Goal: Task Accomplishment & Management: Use online tool/utility

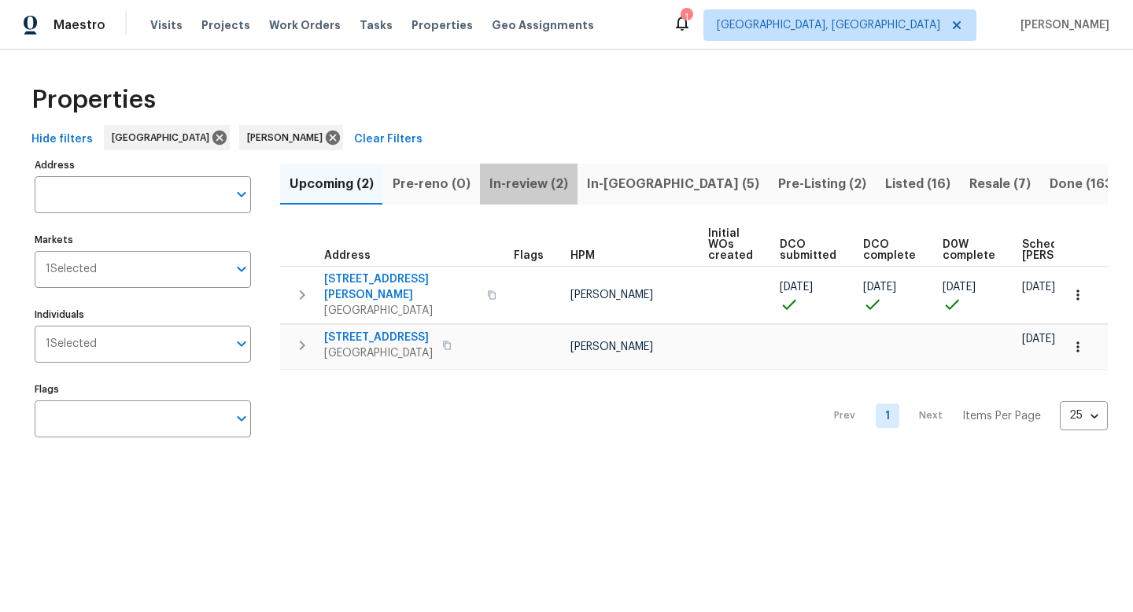
click at [542, 175] on span "In-review (2)" at bounding box center [528, 184] width 79 height 22
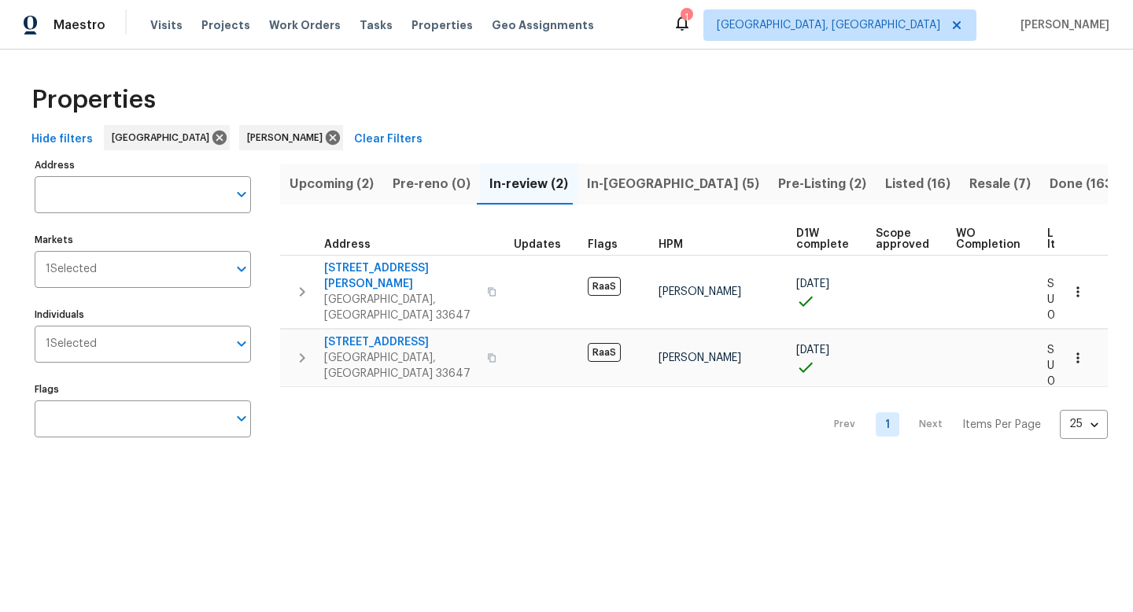
click at [619, 188] on span "In-reno (5)" at bounding box center [673, 184] width 172 height 22
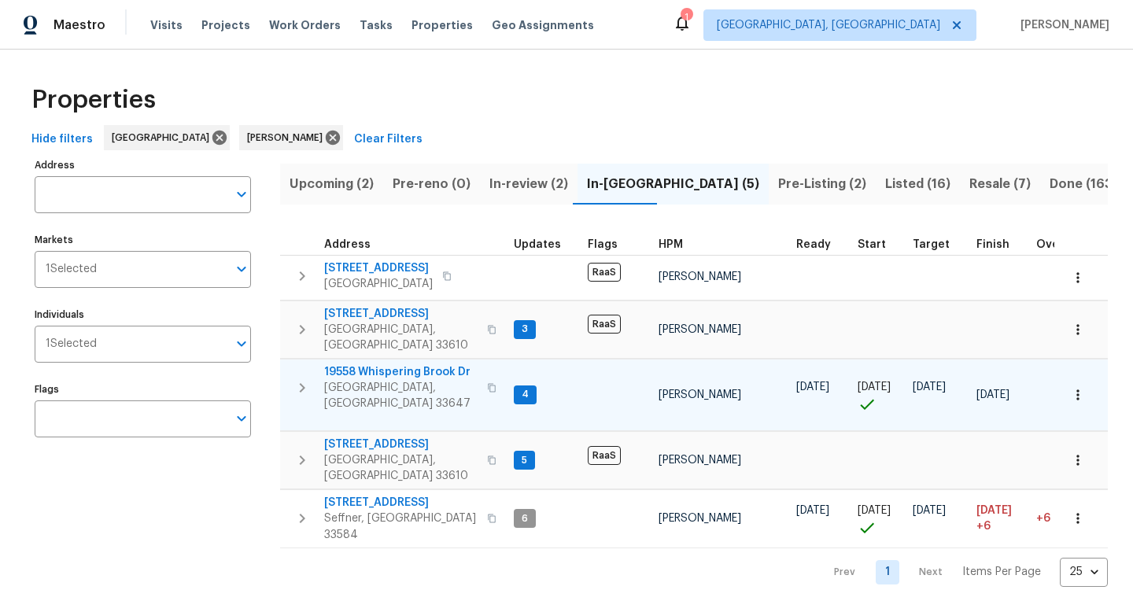
click at [371, 364] on span "19558 Whispering Brook Dr" at bounding box center [400, 372] width 153 height 16
click at [1083, 387] on icon "button" at bounding box center [1078, 395] width 16 height 16
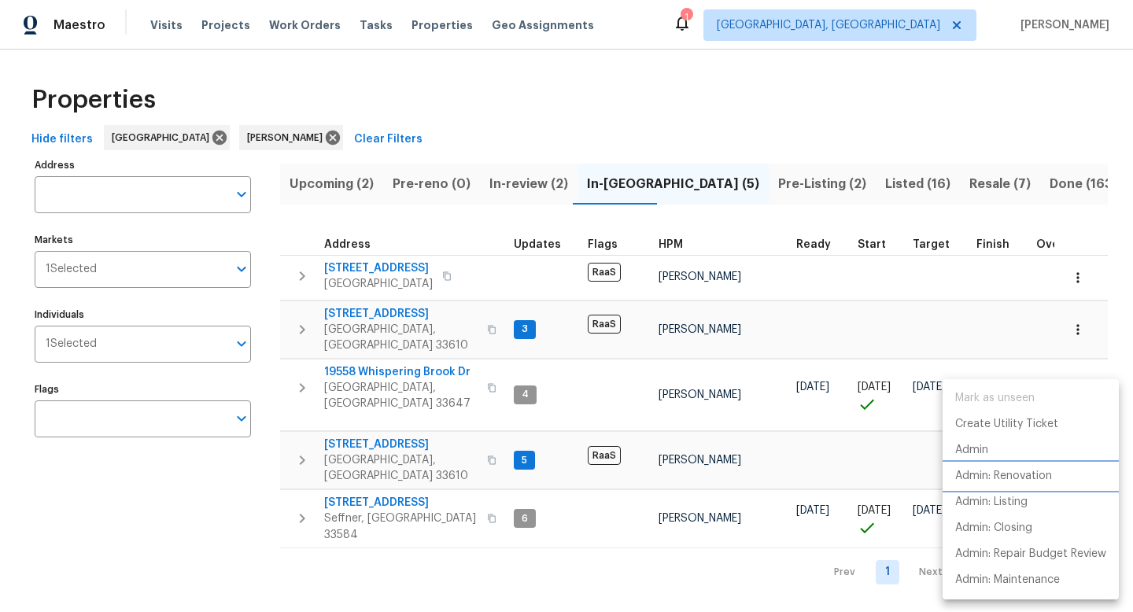
click at [1007, 485] on li "Admin: Renovation" at bounding box center [1031, 476] width 176 height 26
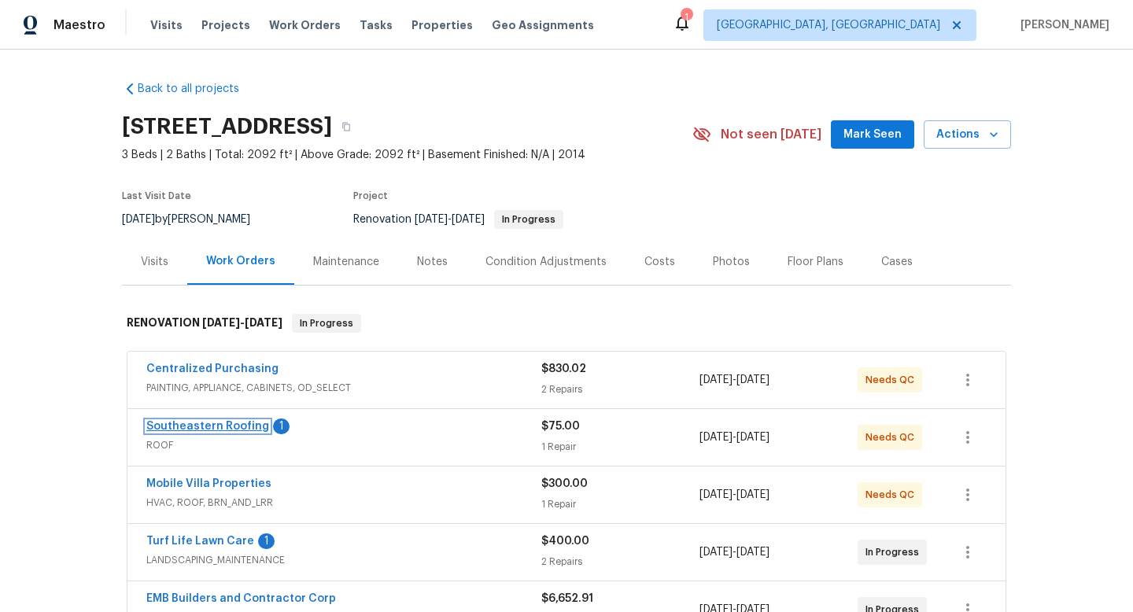
click at [197, 426] on link "Southeastern Roofing" at bounding box center [207, 426] width 123 height 11
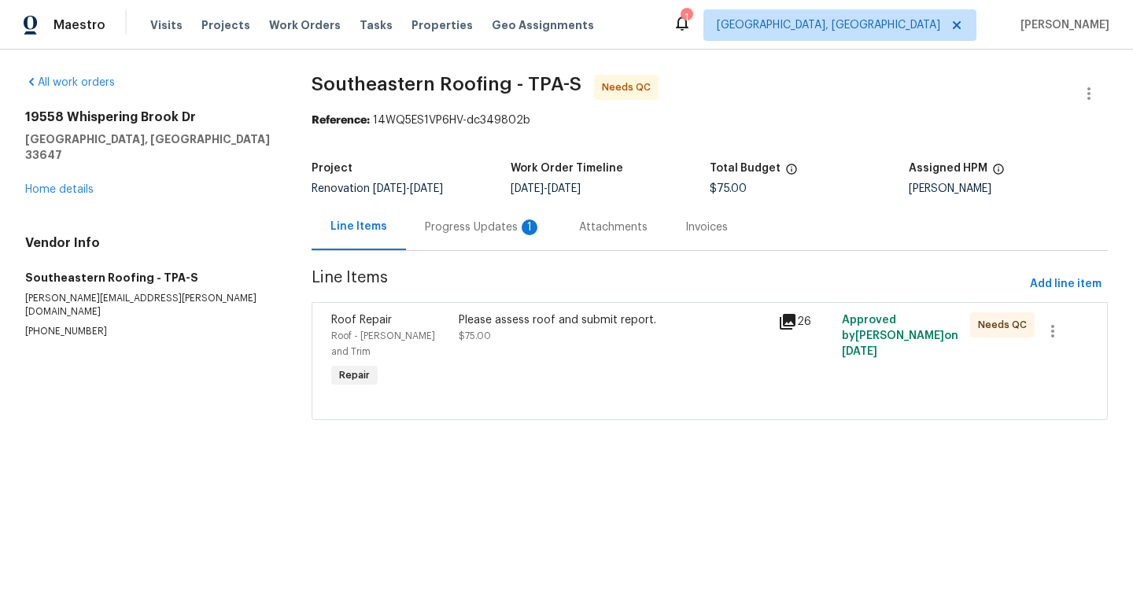
click at [475, 233] on div "Progress Updates 1" at bounding box center [483, 228] width 116 height 16
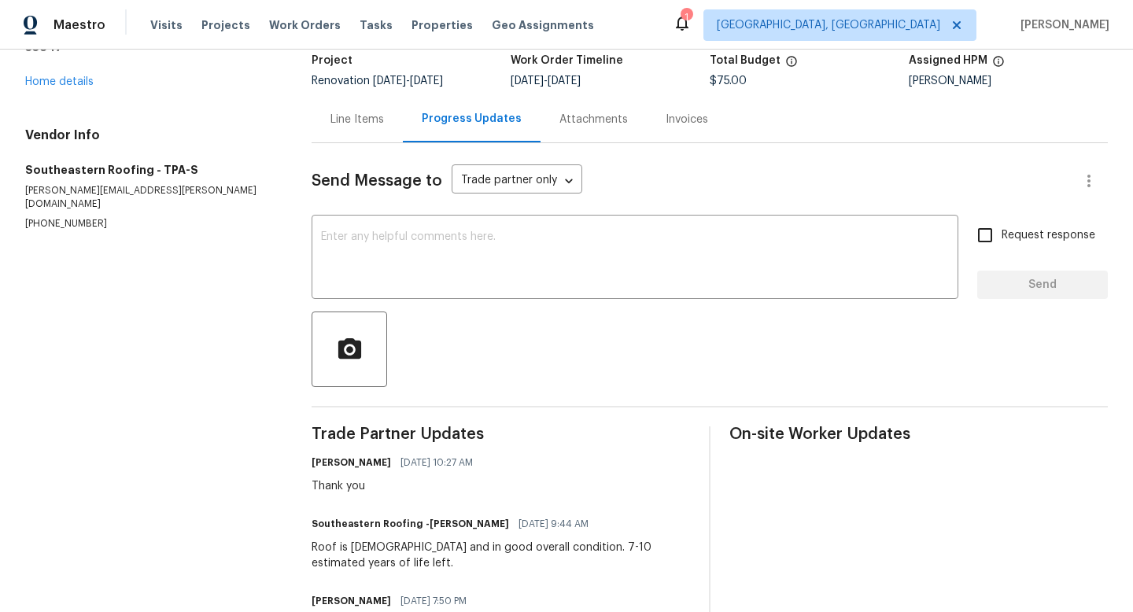
scroll to position [109, 0]
click at [363, 228] on div "x ​" at bounding box center [635, 258] width 647 height 80
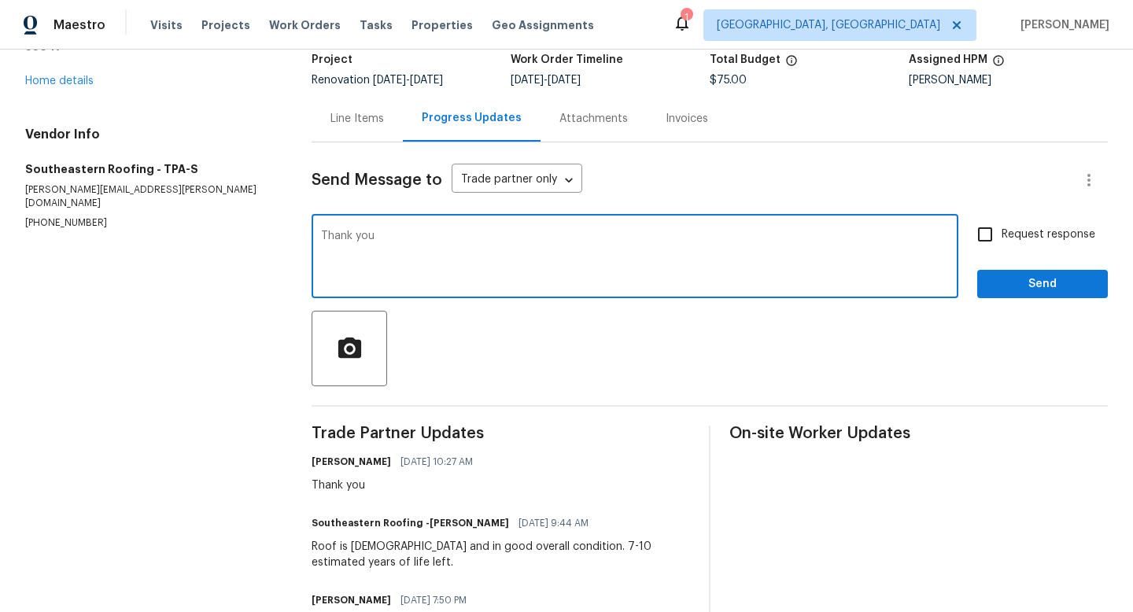
type textarea "Thank you"
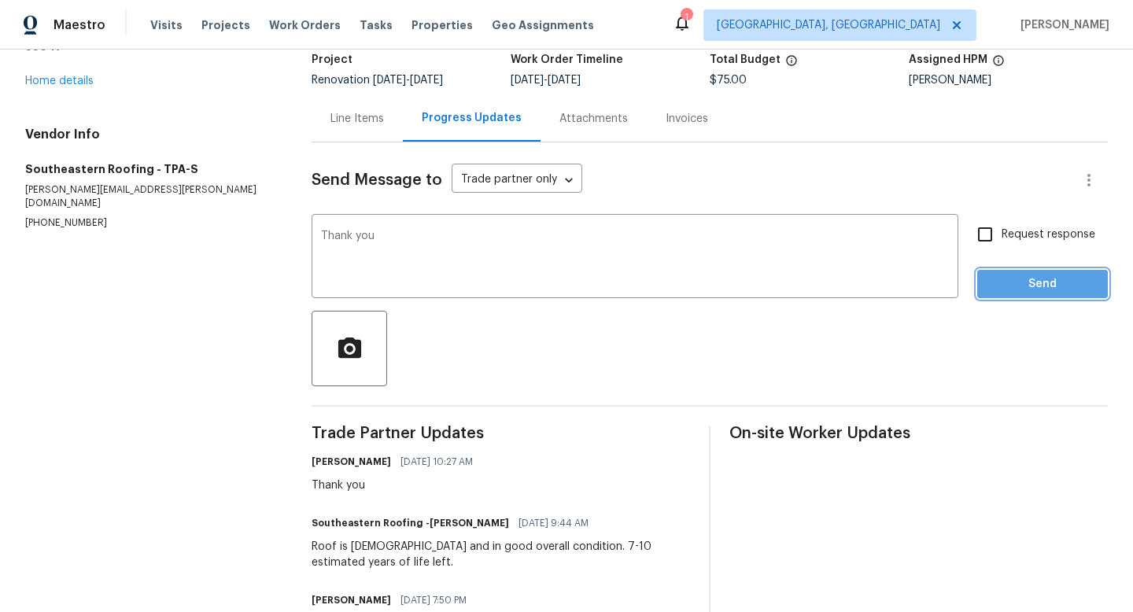
click at [1036, 280] on span "Send" at bounding box center [1042, 285] width 105 height 20
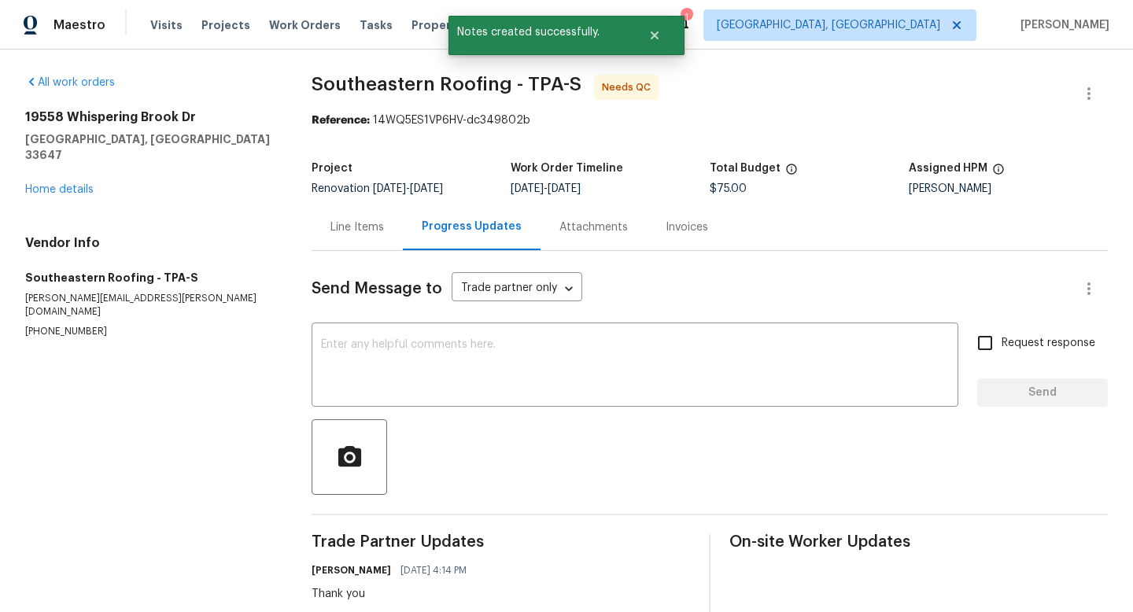
click at [27, 189] on div "All work orders [STREET_ADDRESS] Home details Vendor Info Southeastern Roofing …" at bounding box center [149, 207] width 249 height 264
click at [46, 184] on link "Home details" at bounding box center [59, 189] width 68 height 11
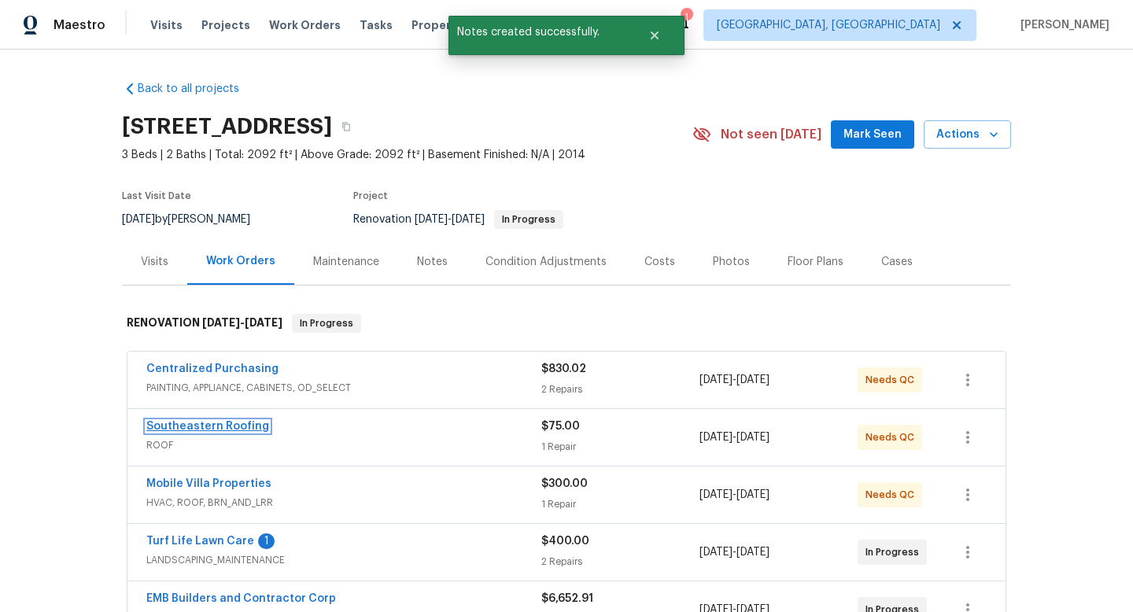
click at [186, 429] on link "Southeastern Roofing" at bounding box center [207, 426] width 123 height 11
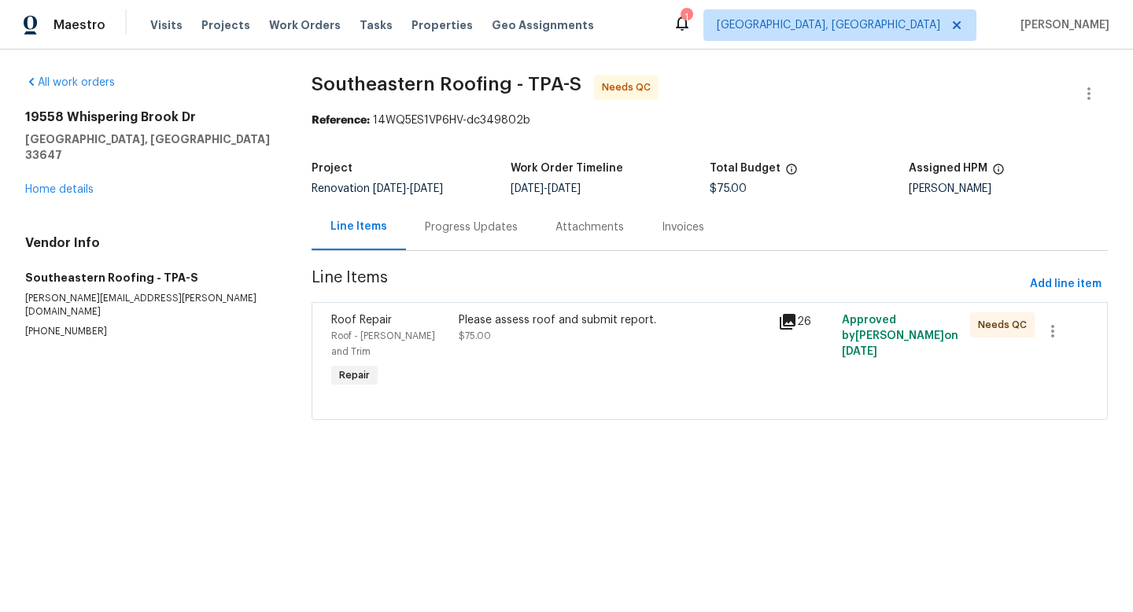
click at [592, 334] on div "Please assess roof and submit report. $75.00" at bounding box center [614, 327] width 310 height 31
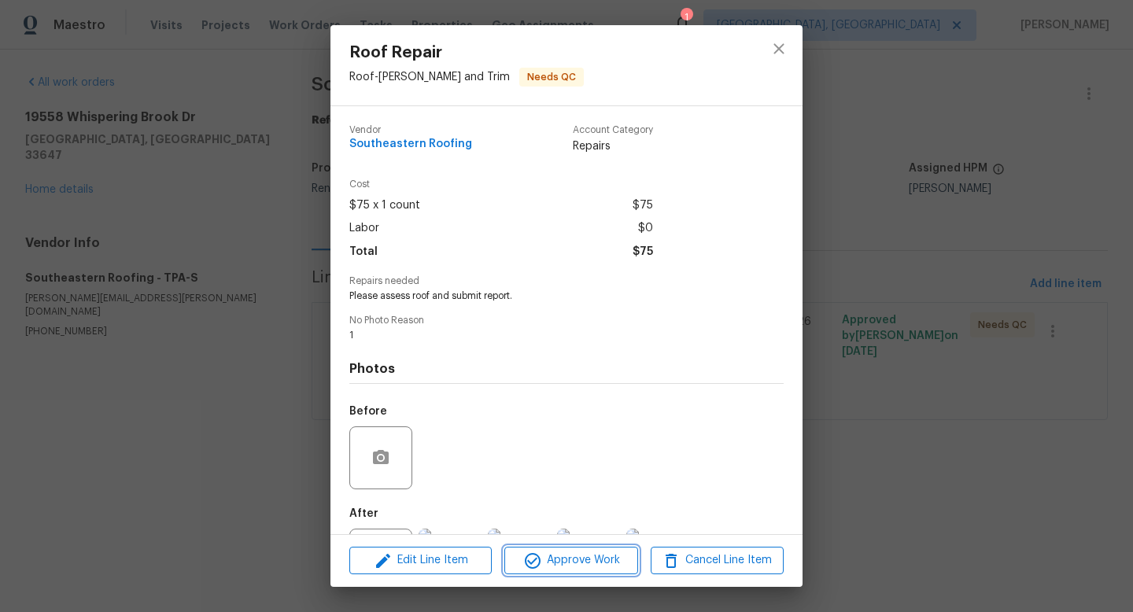
click at [576, 563] on span "Approve Work" at bounding box center [571, 561] width 124 height 20
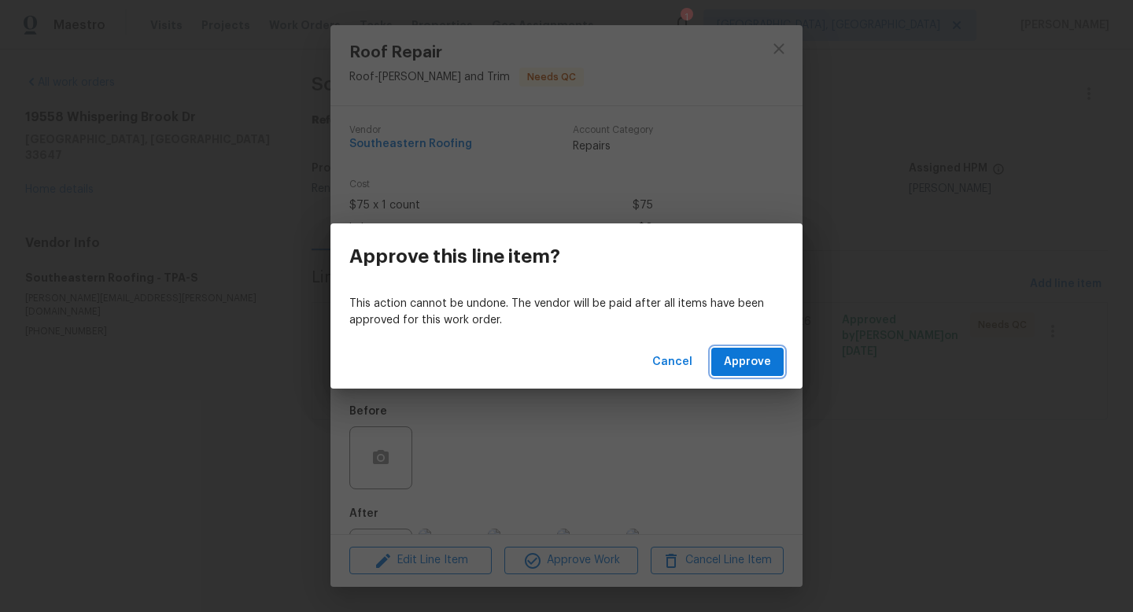
click at [764, 358] on span "Approve" at bounding box center [747, 362] width 47 height 20
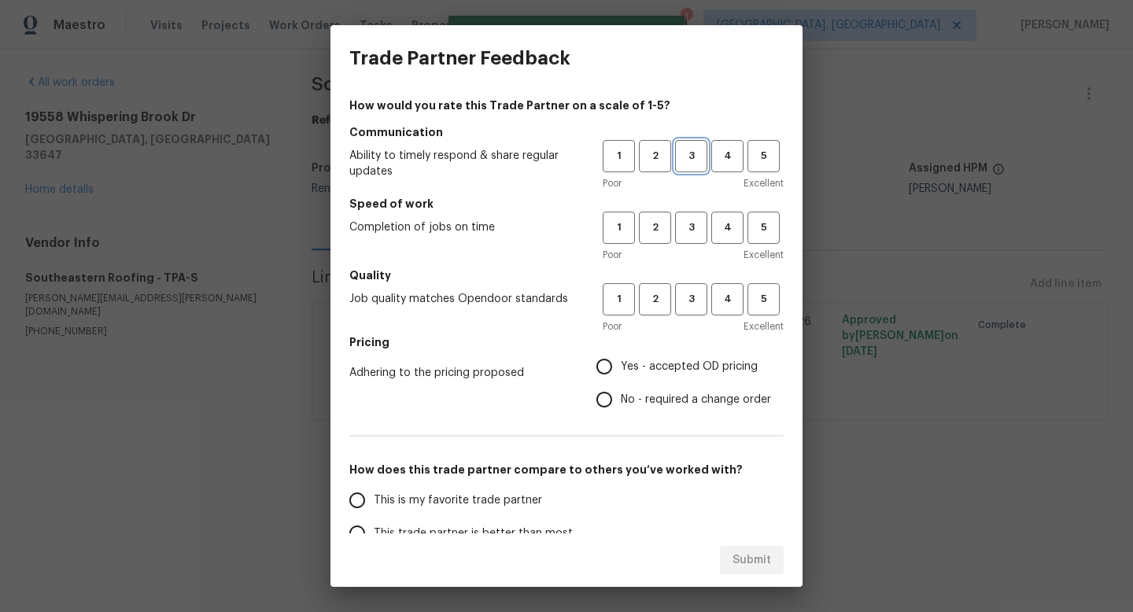
click at [692, 162] on span "3" at bounding box center [691, 156] width 29 height 18
click at [692, 238] on button "3" at bounding box center [691, 228] width 32 height 32
click at [692, 266] on div "How would you rate this Trade Partner on a scale of 1-5? Communication Ability …" at bounding box center [566, 406] width 434 height 616
click at [692, 291] on span "3" at bounding box center [691, 299] width 29 height 18
click at [659, 364] on span "Yes - accepted OD pricing" at bounding box center [689, 367] width 137 height 17
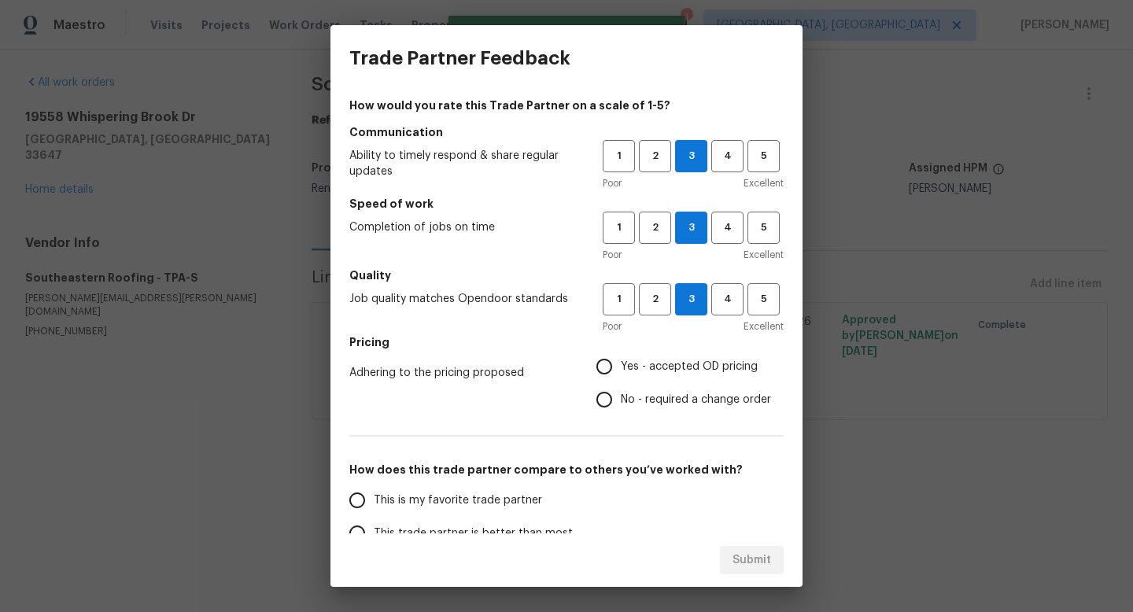
click at [621, 364] on input "Yes - accepted OD pricing" at bounding box center [604, 366] width 33 height 33
radio input "true"
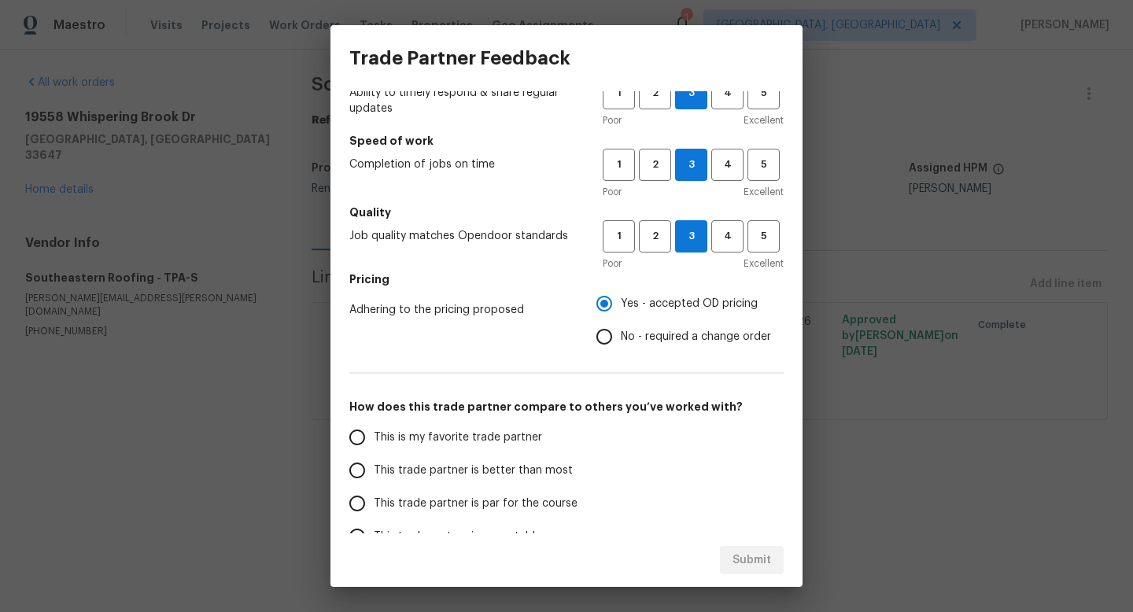
click at [417, 507] on span "This trade partner is par for the course" at bounding box center [476, 504] width 204 height 17
click at [374, 507] on input "This trade partner is par for the course" at bounding box center [357, 503] width 33 height 33
click at [758, 567] on span "Submit" at bounding box center [751, 561] width 39 height 20
radio input "true"
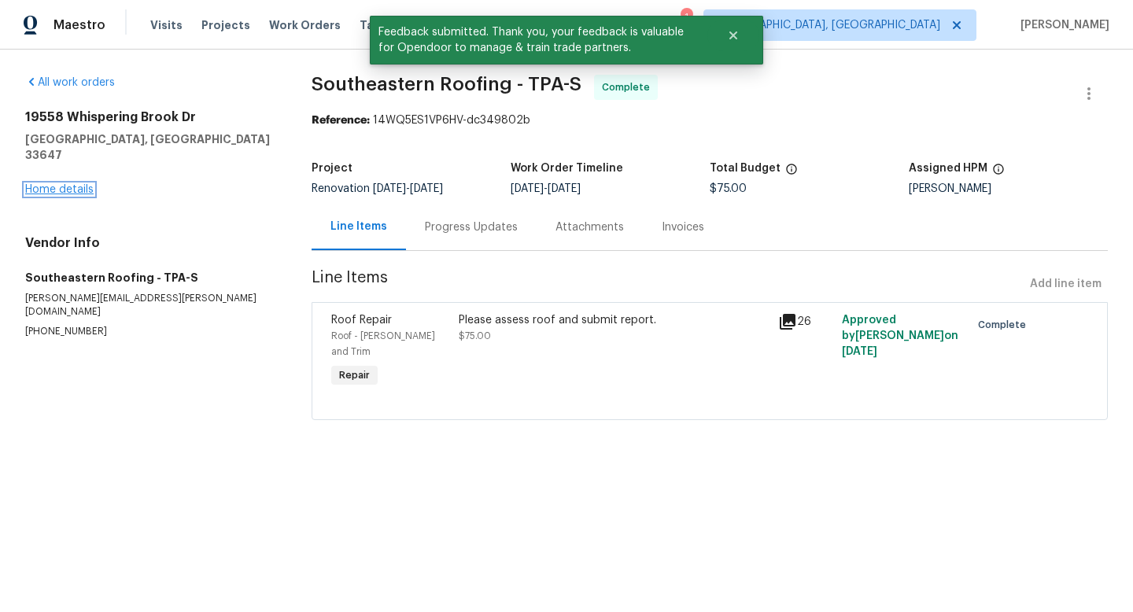
click at [62, 184] on link "Home details" at bounding box center [59, 189] width 68 height 11
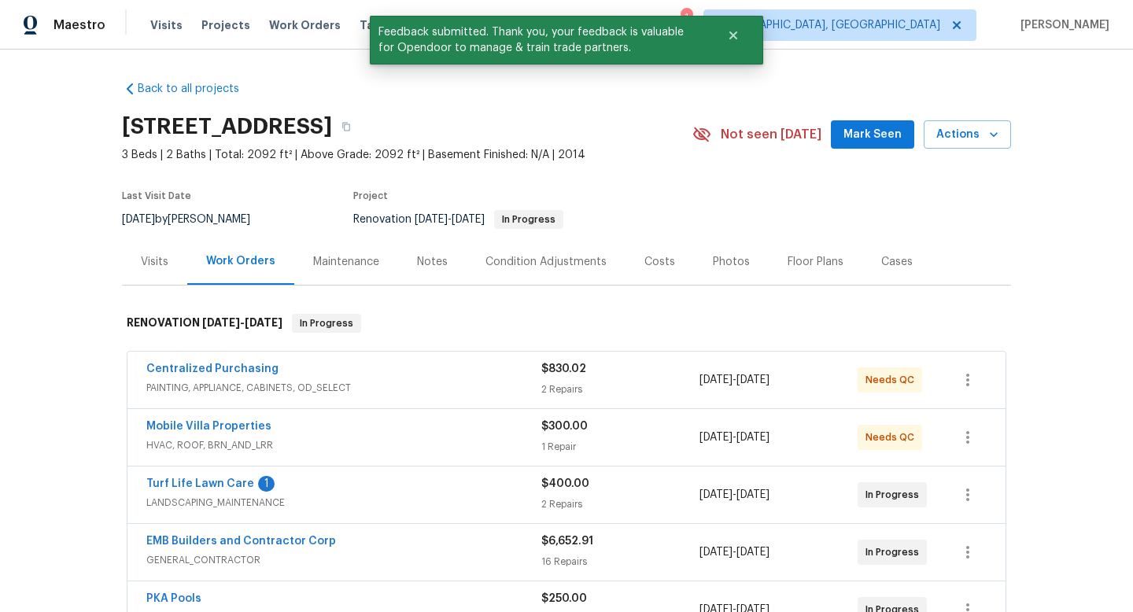
click at [208, 489] on span "Turf Life Lawn Care" at bounding box center [200, 484] width 108 height 16
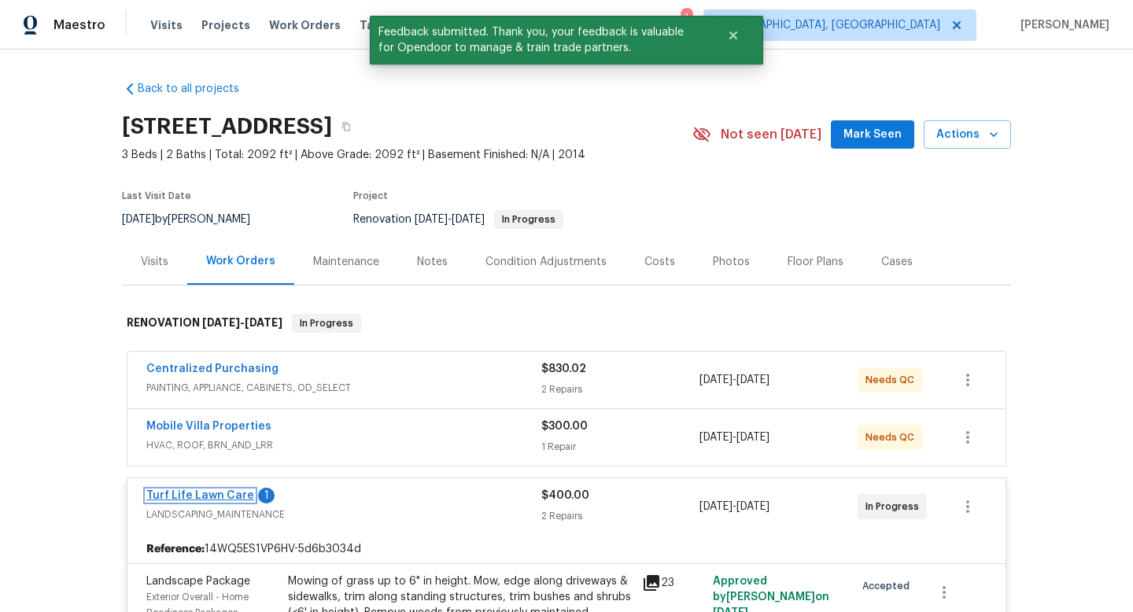
click at [204, 494] on link "Turf Life Lawn Care" at bounding box center [200, 495] width 108 height 11
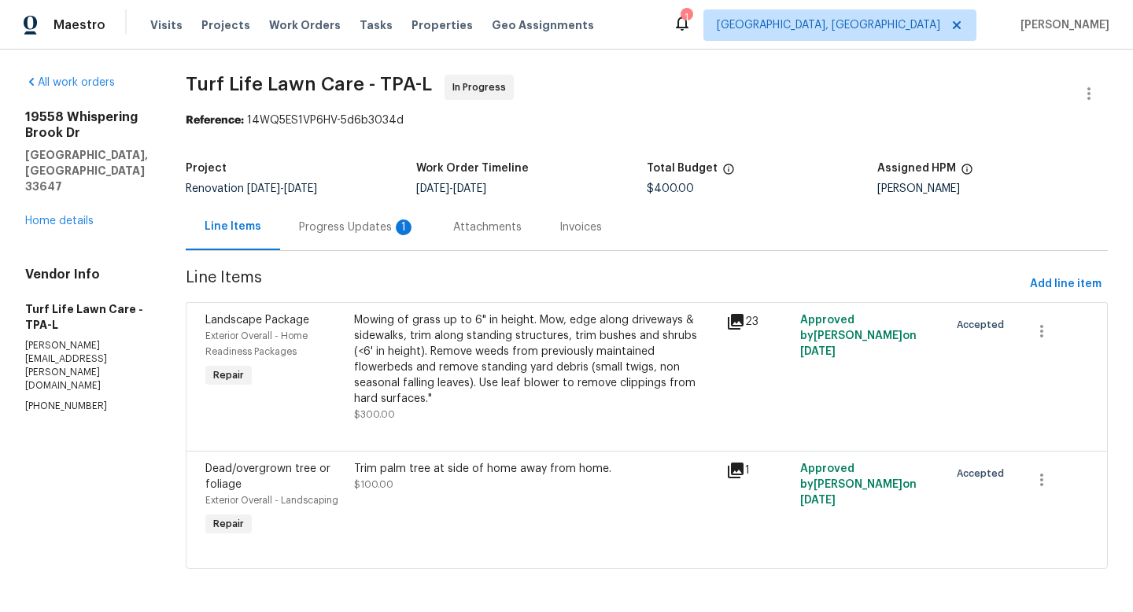
click at [332, 216] on div "Progress Updates 1" at bounding box center [357, 227] width 154 height 46
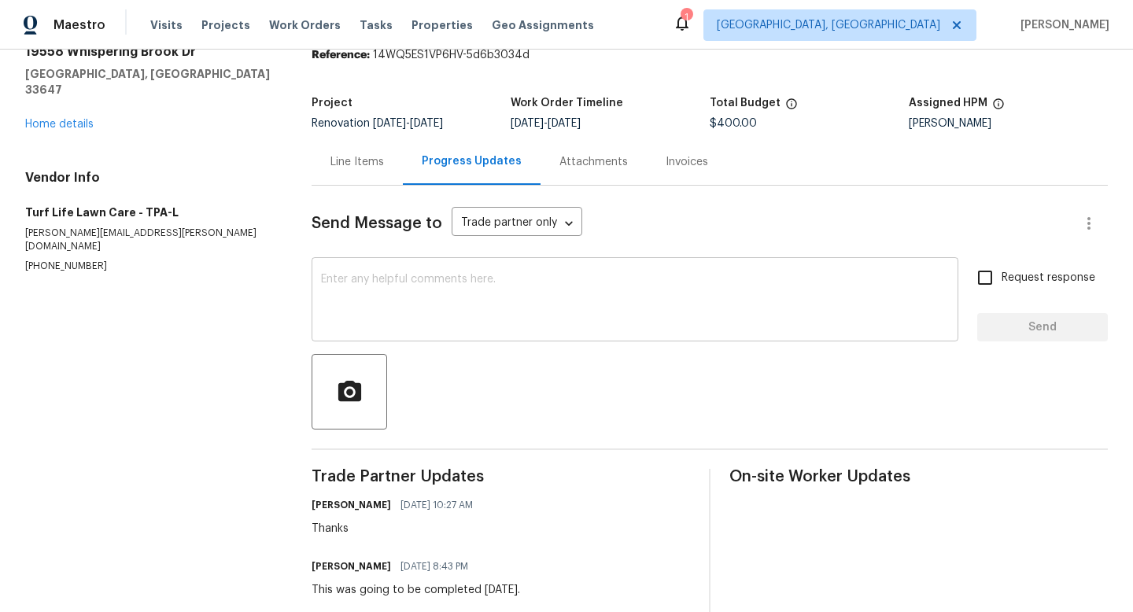
scroll to position [81, 0]
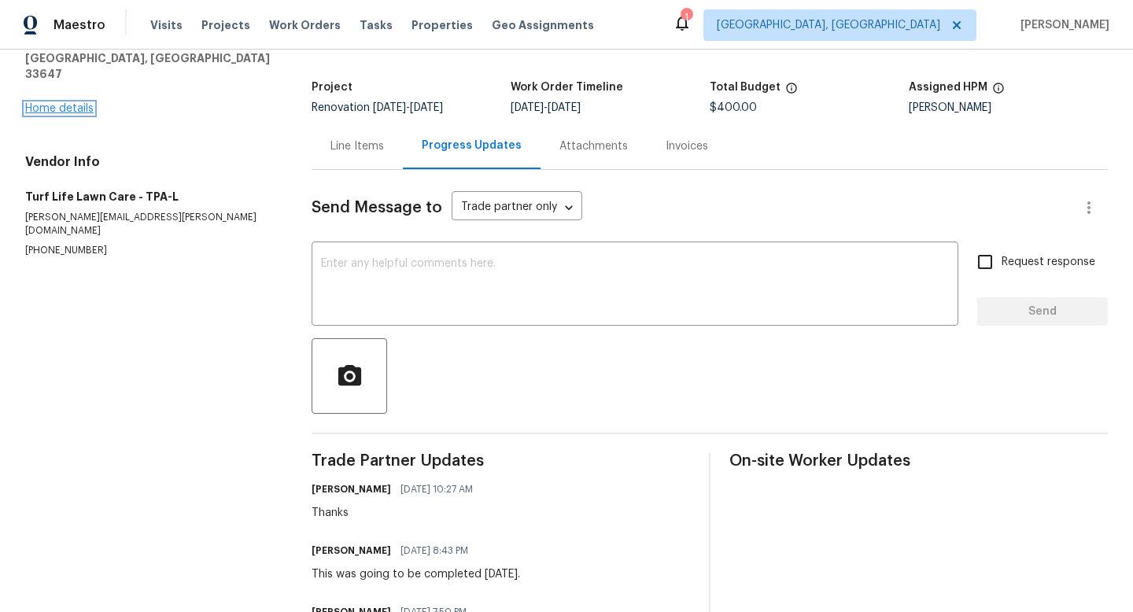
click at [45, 103] on link "Home details" at bounding box center [59, 108] width 68 height 11
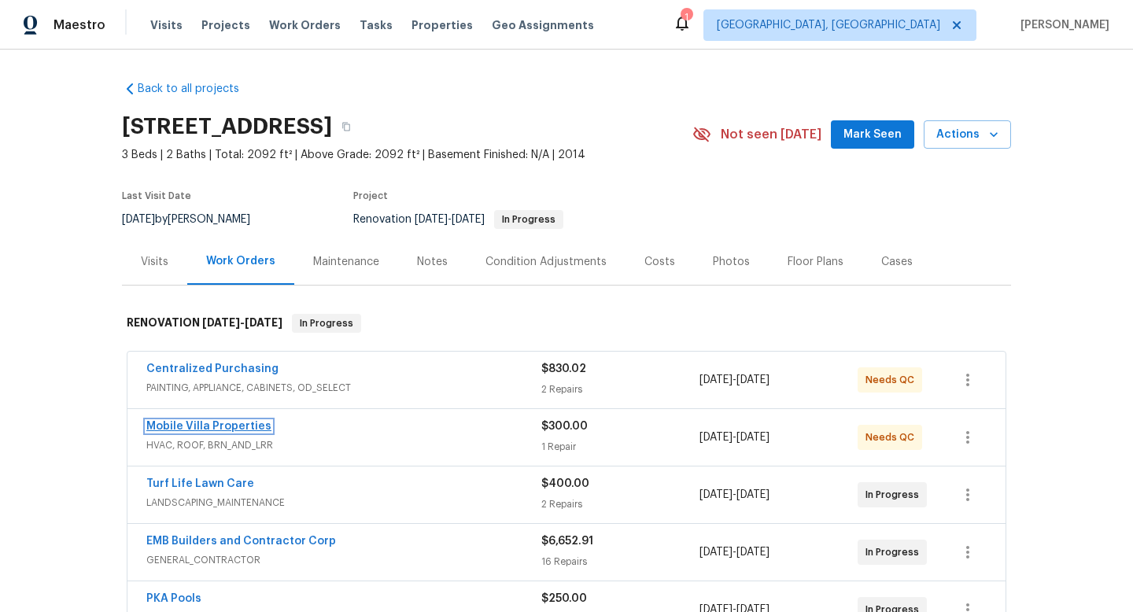
click at [221, 423] on link "Mobile Villa Properties" at bounding box center [208, 426] width 125 height 11
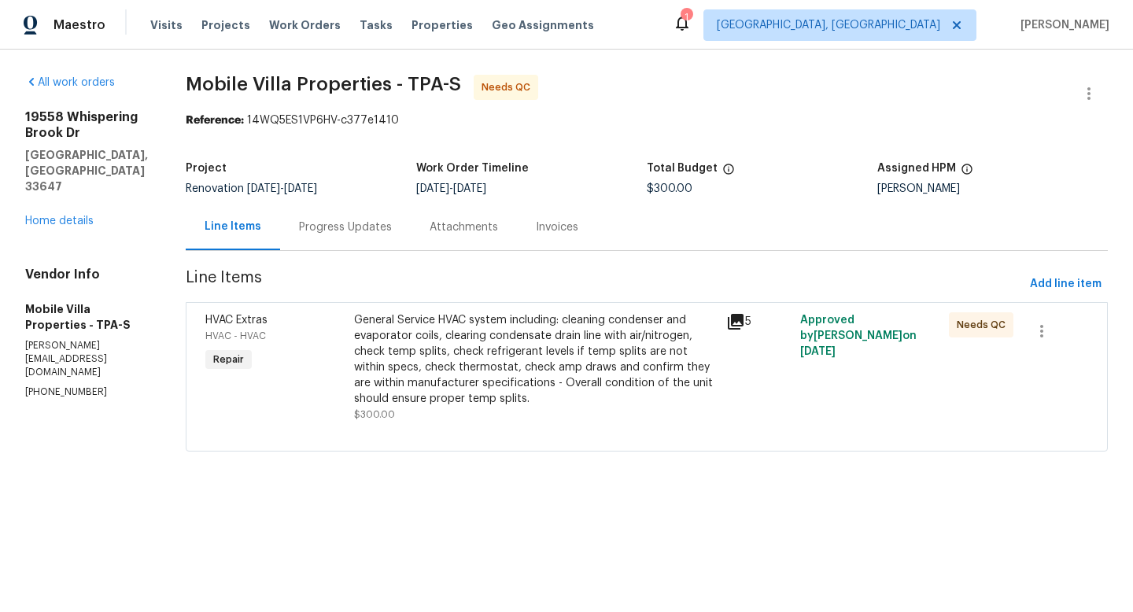
click at [308, 233] on div "Progress Updates" at bounding box center [345, 228] width 93 height 16
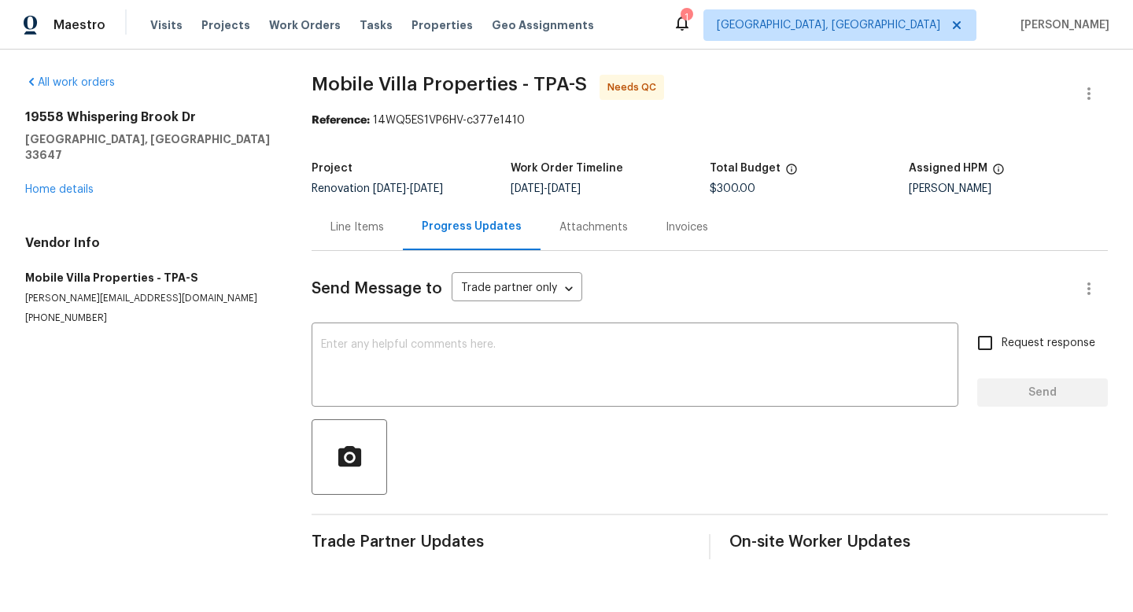
click at [353, 239] on div "Line Items" at bounding box center [357, 227] width 91 height 46
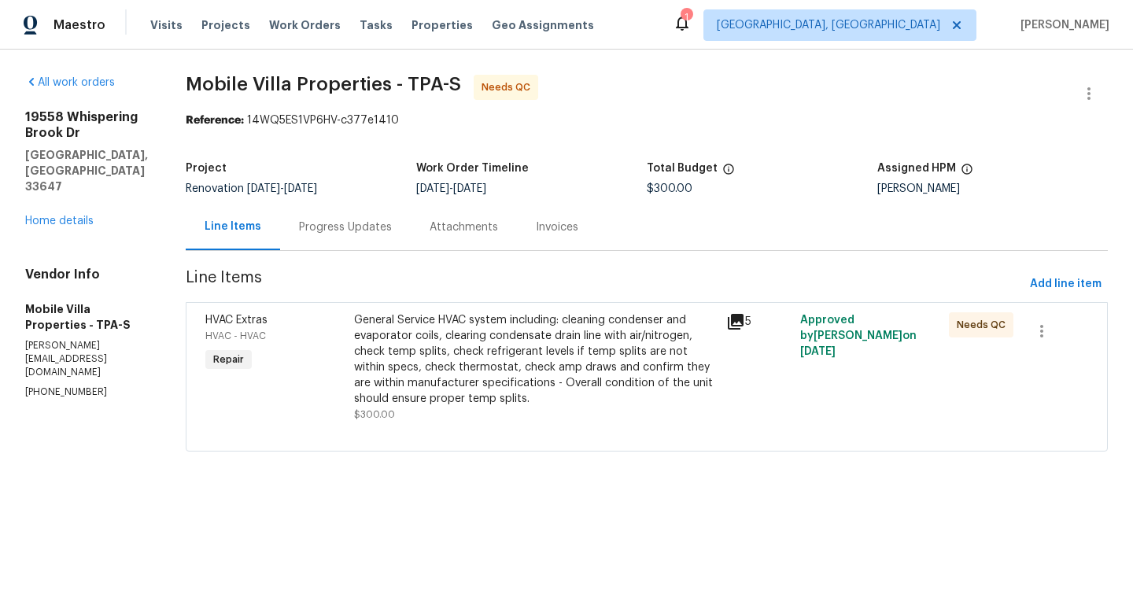
click at [482, 361] on div "General Service HVAC system including: cleaning condenser and evaporator coils,…" at bounding box center [535, 359] width 363 height 94
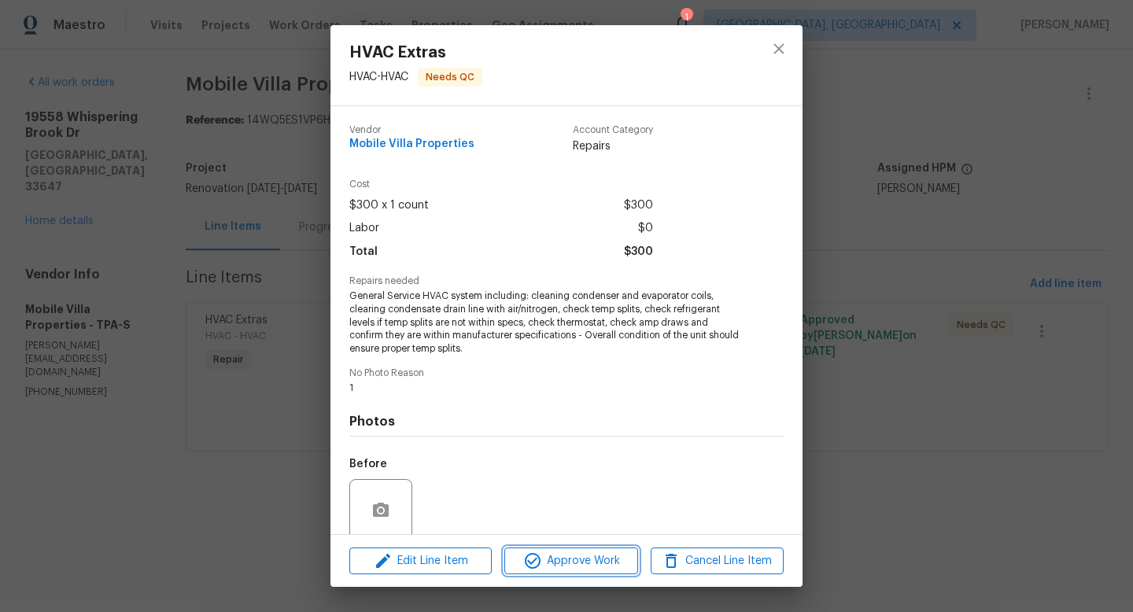
click at [544, 558] on span "Approve Work" at bounding box center [571, 562] width 124 height 20
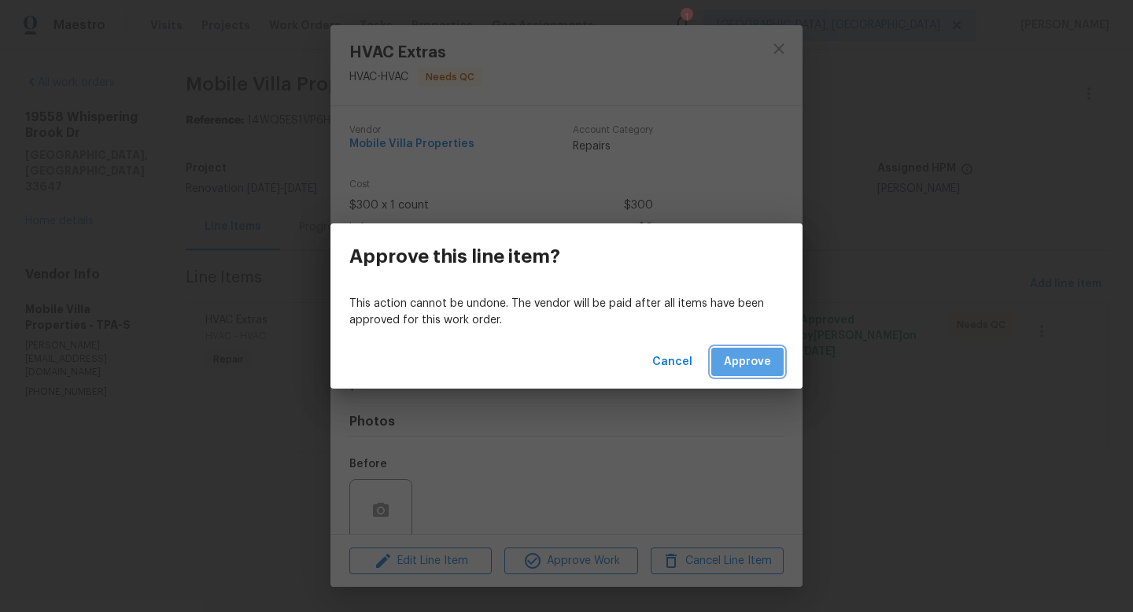
click at [756, 368] on span "Approve" at bounding box center [747, 362] width 47 height 20
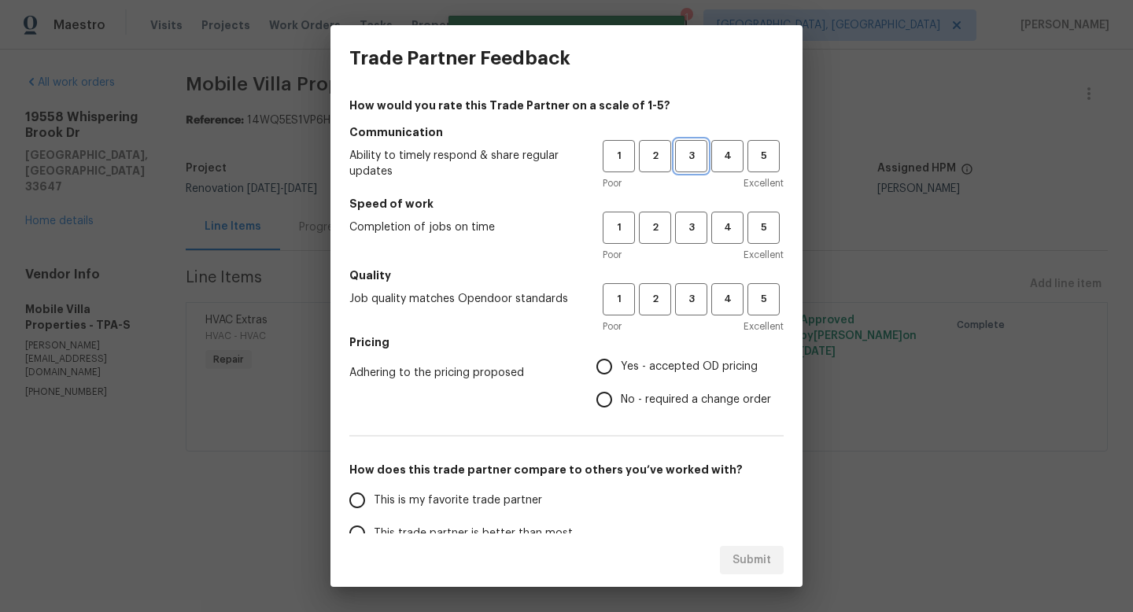
click at [685, 157] on span "3" at bounding box center [691, 156] width 29 height 18
click at [686, 227] on span "3" at bounding box center [691, 228] width 29 height 18
click at [685, 316] on div "1 2 3 4 5 Poor Excellent" at bounding box center [693, 308] width 181 height 51
click at [689, 306] on span "3" at bounding box center [691, 299] width 29 height 18
click at [677, 361] on span "Yes - accepted OD pricing" at bounding box center [689, 367] width 137 height 17
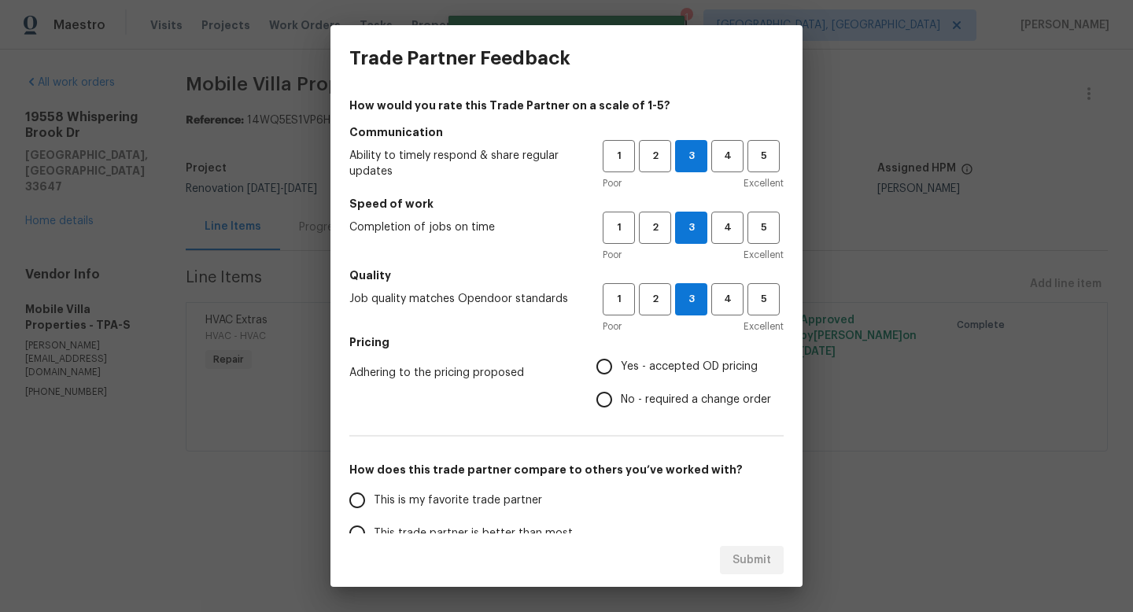
click at [621, 361] on input "Yes - accepted OD pricing" at bounding box center [604, 366] width 33 height 33
radio input "true"
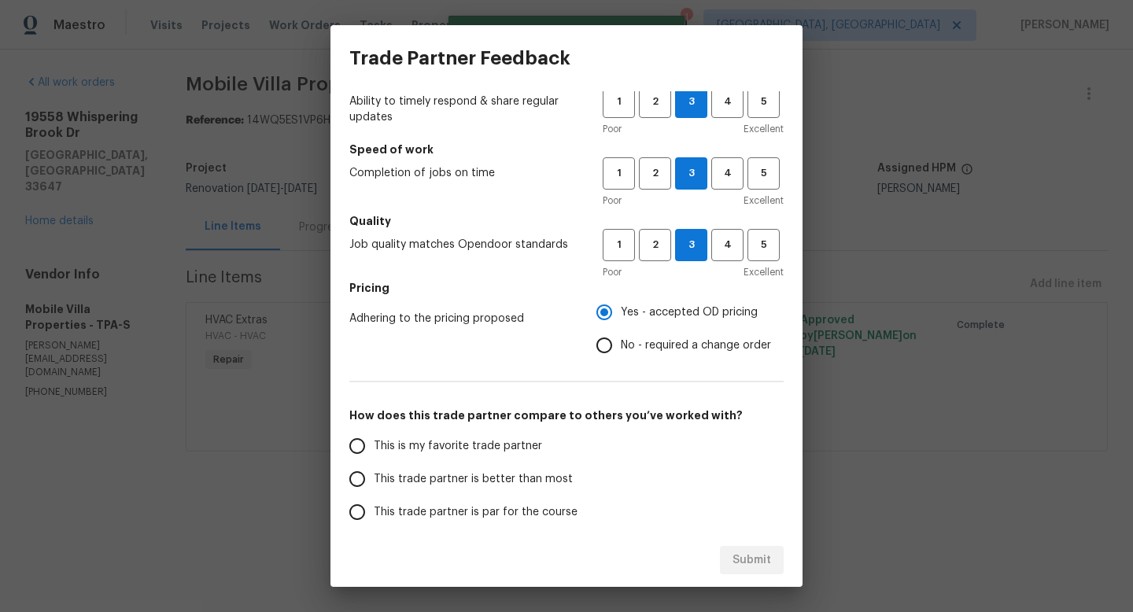
scroll to position [66, 0]
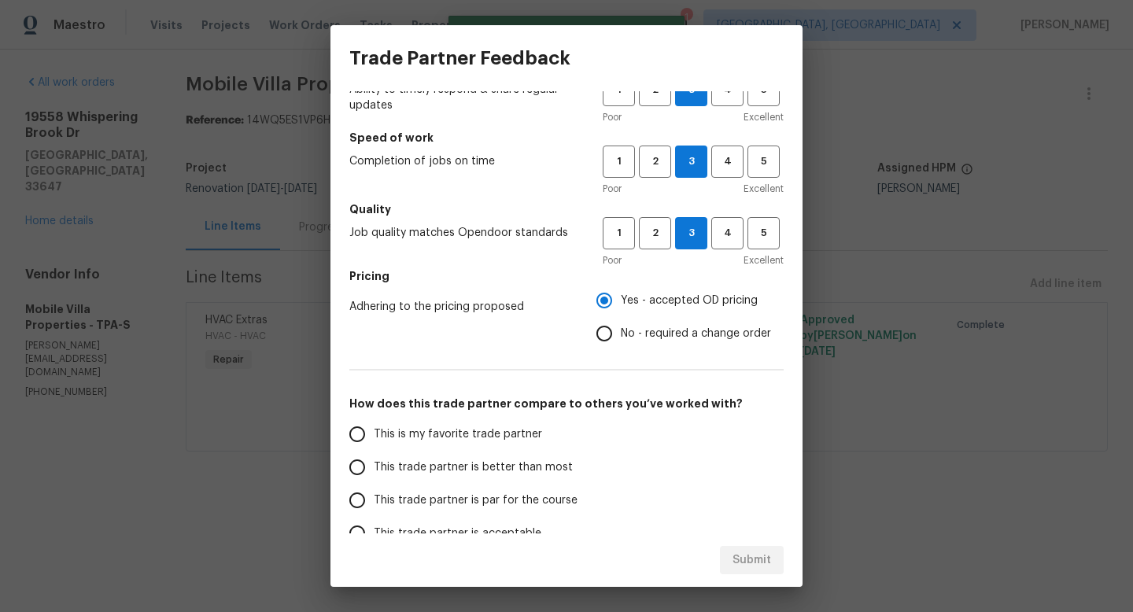
click at [473, 493] on span "This trade partner is par for the course" at bounding box center [476, 501] width 204 height 17
click at [374, 493] on input "This trade partner is par for the course" at bounding box center [357, 500] width 33 height 33
click at [752, 561] on span "Submit" at bounding box center [751, 561] width 39 height 20
radio input "true"
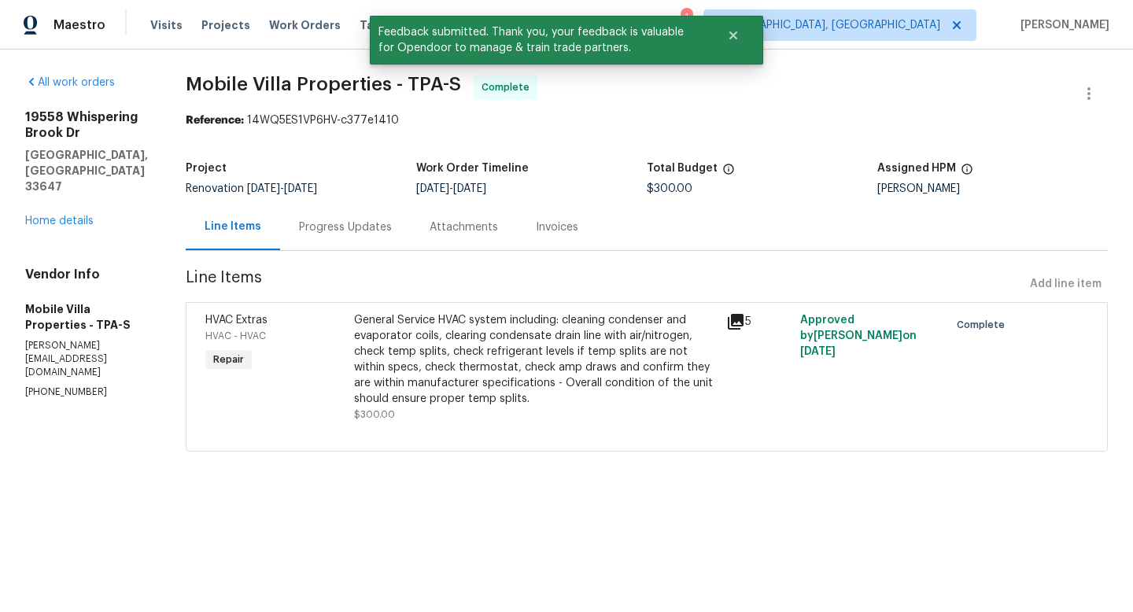
click at [40, 212] on div "[STREET_ADDRESS] Home details" at bounding box center [86, 169] width 123 height 120
click at [45, 216] on link "Home details" at bounding box center [59, 221] width 68 height 11
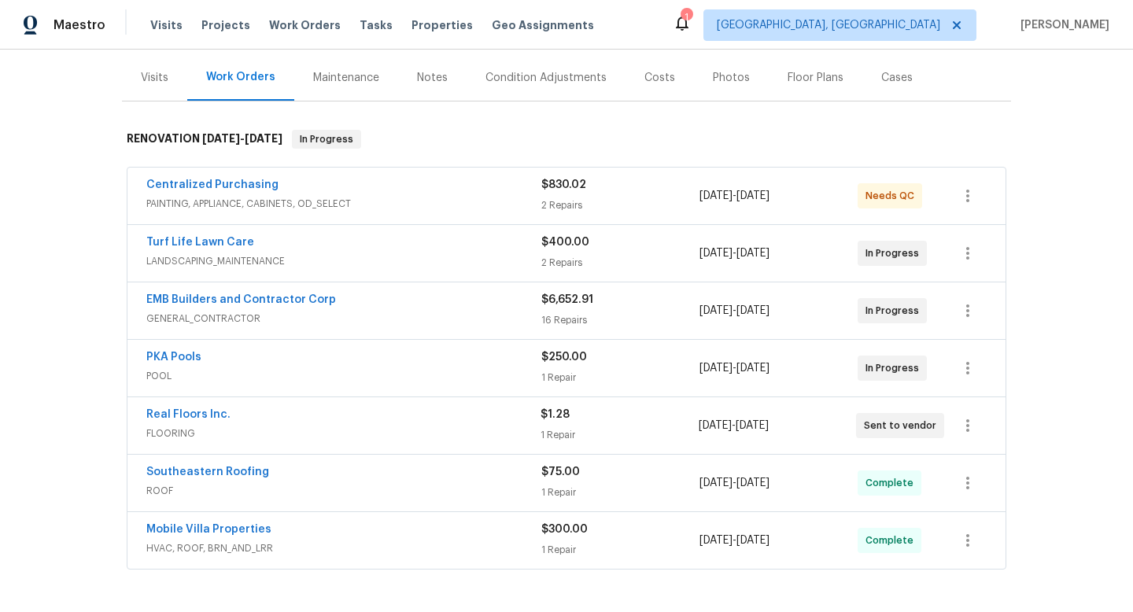
scroll to position [195, 0]
